Goal: Information Seeking & Learning: Learn about a topic

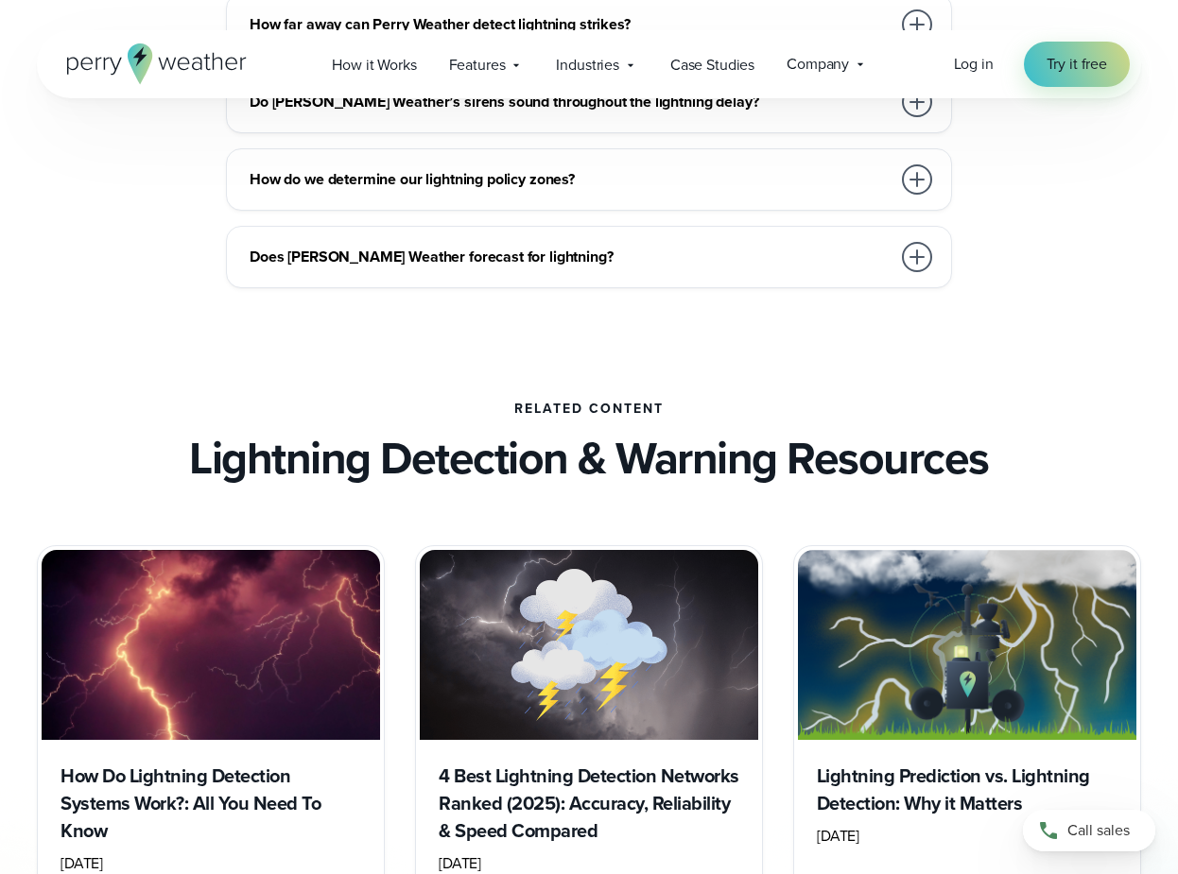
scroll to position [5010, 0]
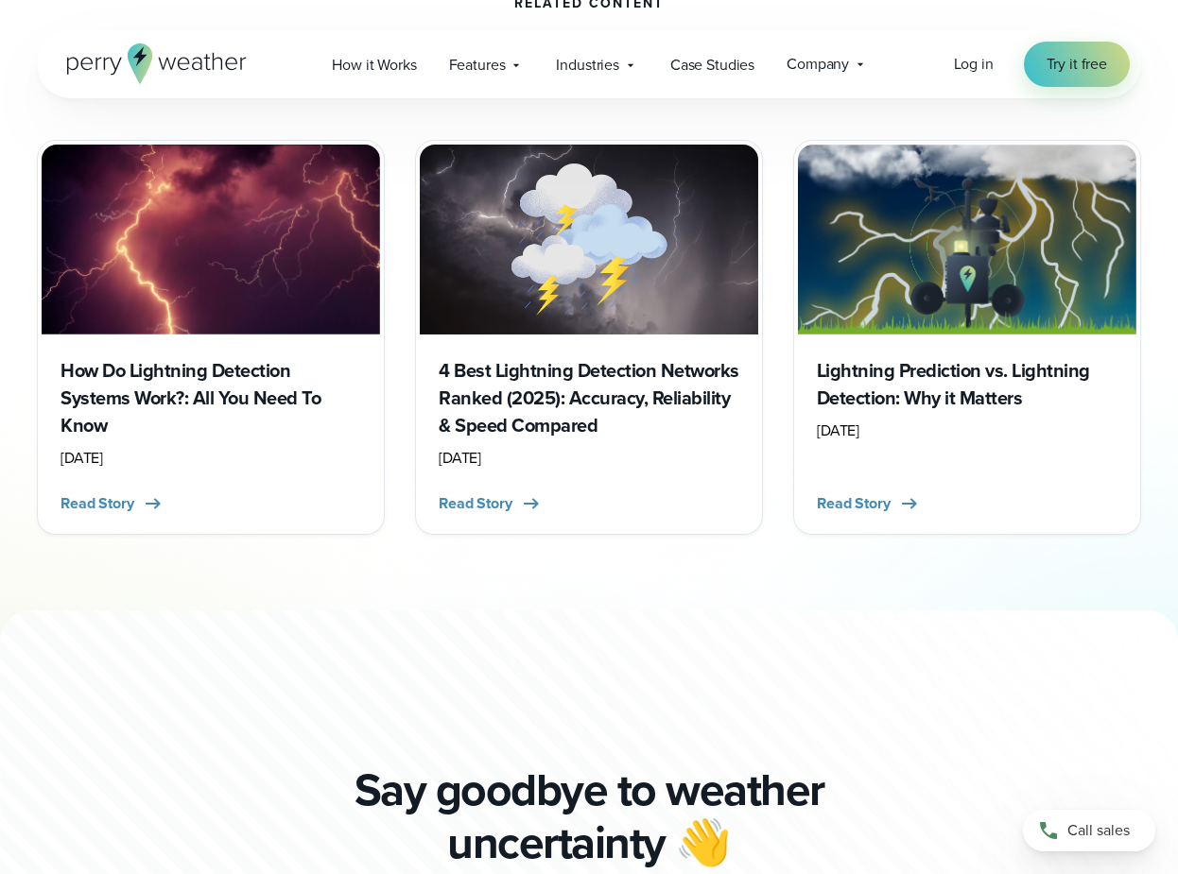
click at [258, 399] on h3 "How Do Lightning Detection Systems Work?: All You Need To Know" at bounding box center [210, 398] width 301 height 82
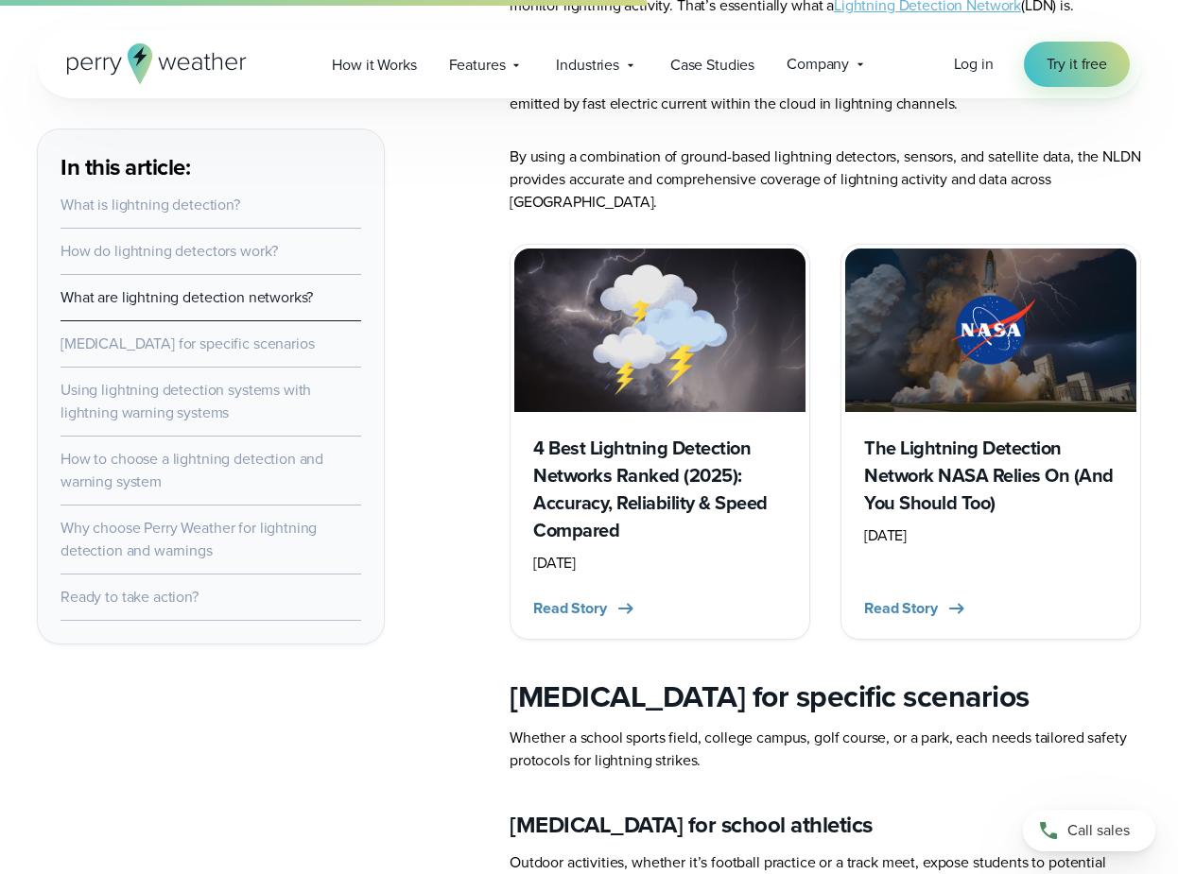
scroll to position [2174, 0]
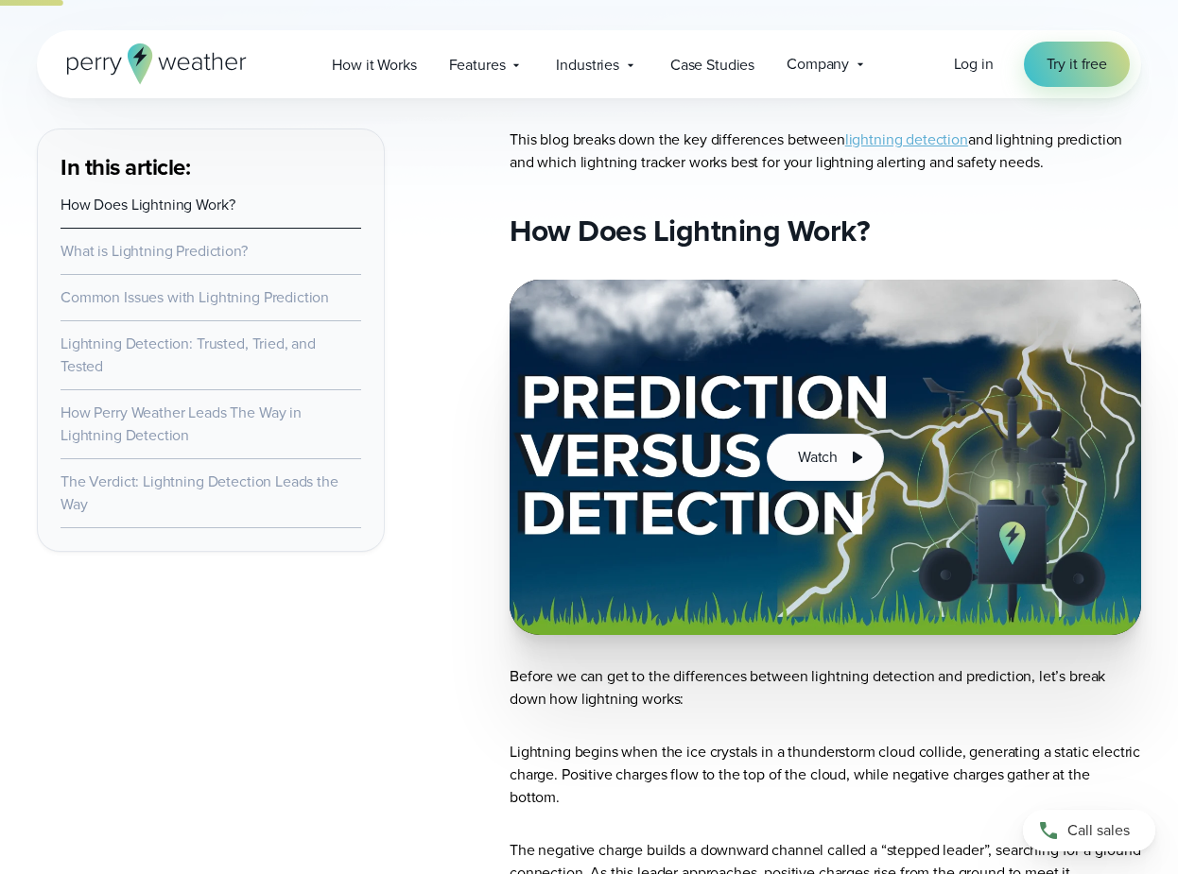
scroll to position [1134, 0]
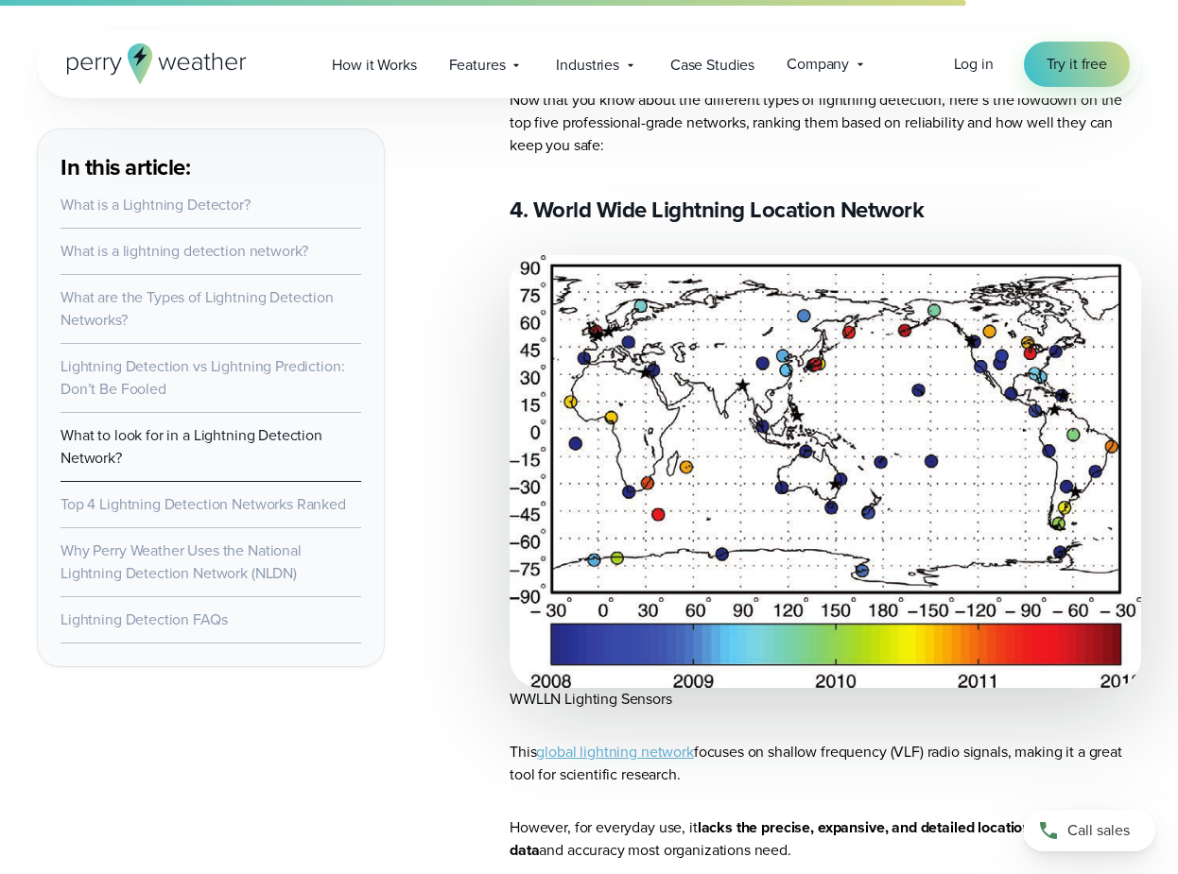
scroll to position [6900, 0]
